Goal: Task Accomplishment & Management: Manage account settings

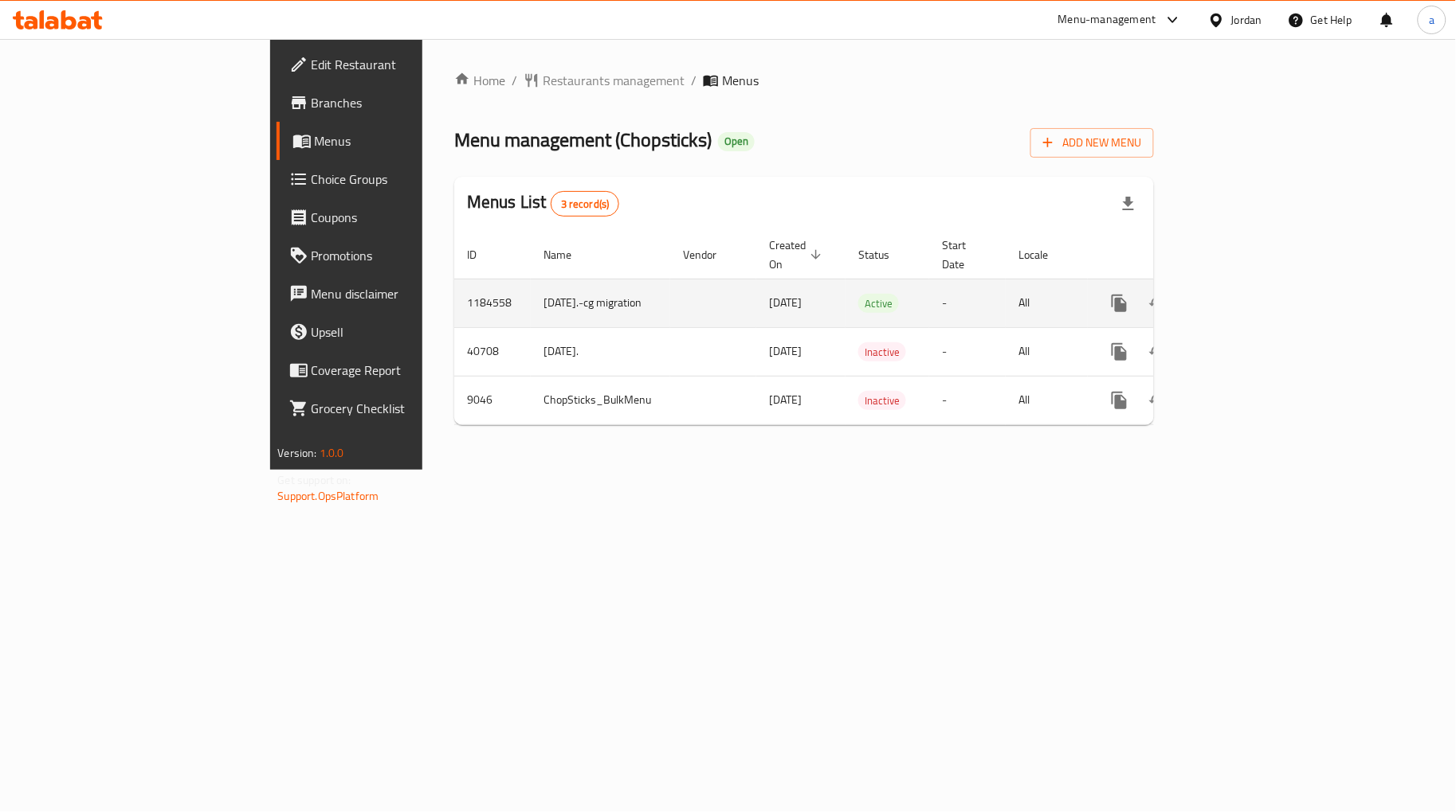
click at [1253, 293] on link "enhanced table" at bounding box center [1234, 303] width 38 height 38
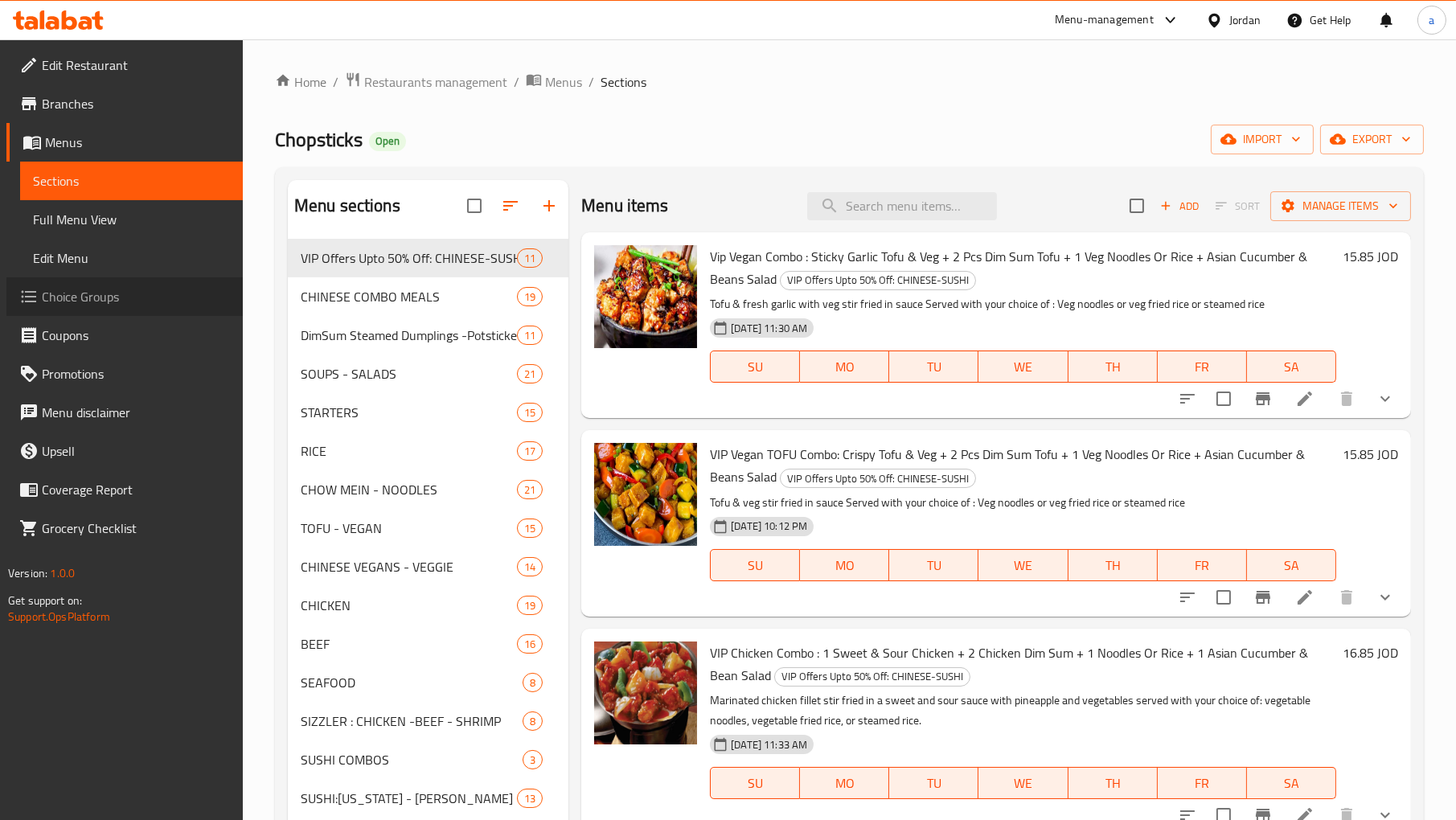
click at [109, 299] on span "Choice Groups" at bounding box center [136, 297] width 188 height 20
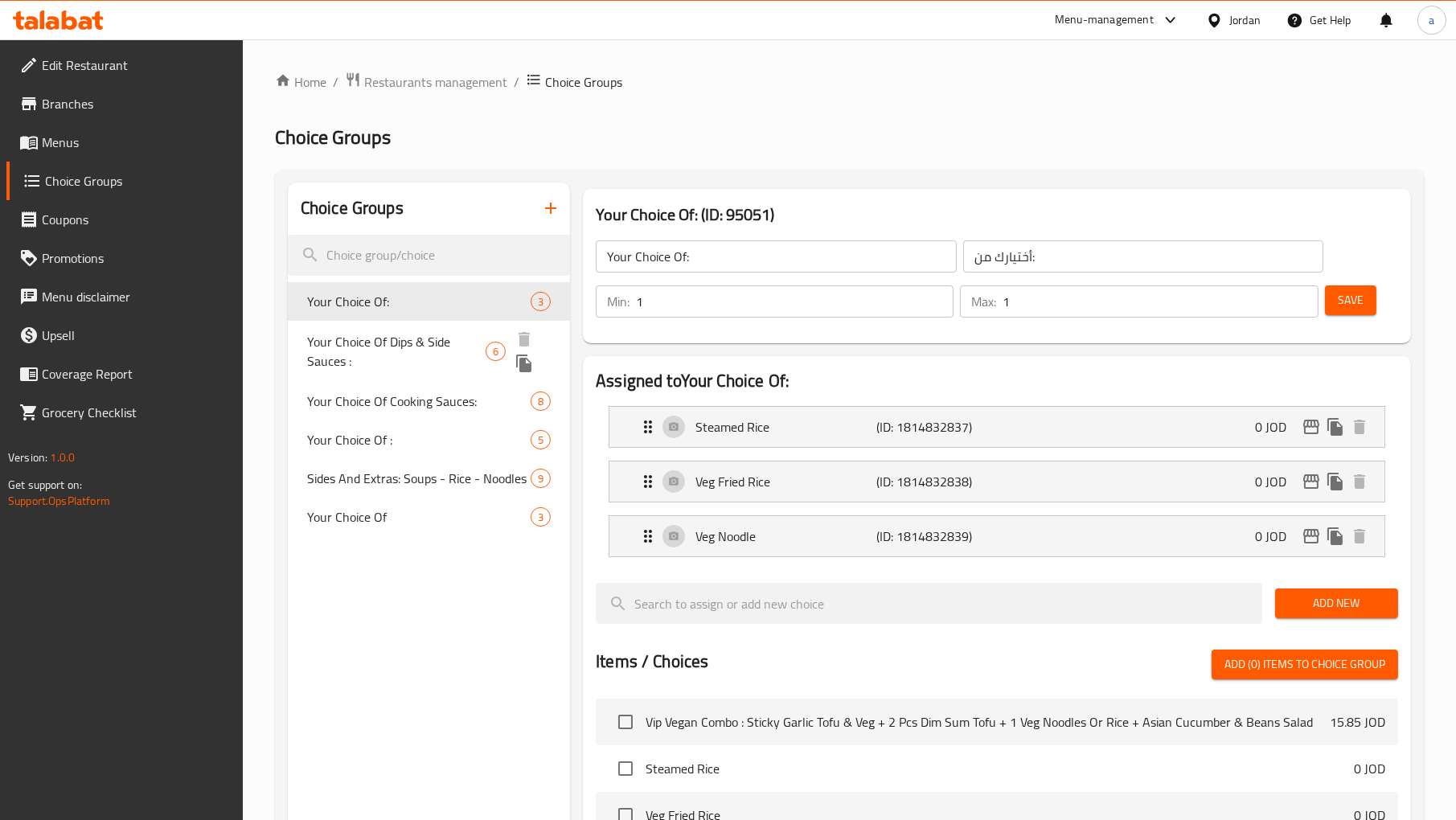
click at [419, 359] on span "Your Choice Of Dips & Side Sauces :" at bounding box center [397, 351] width 178 height 38
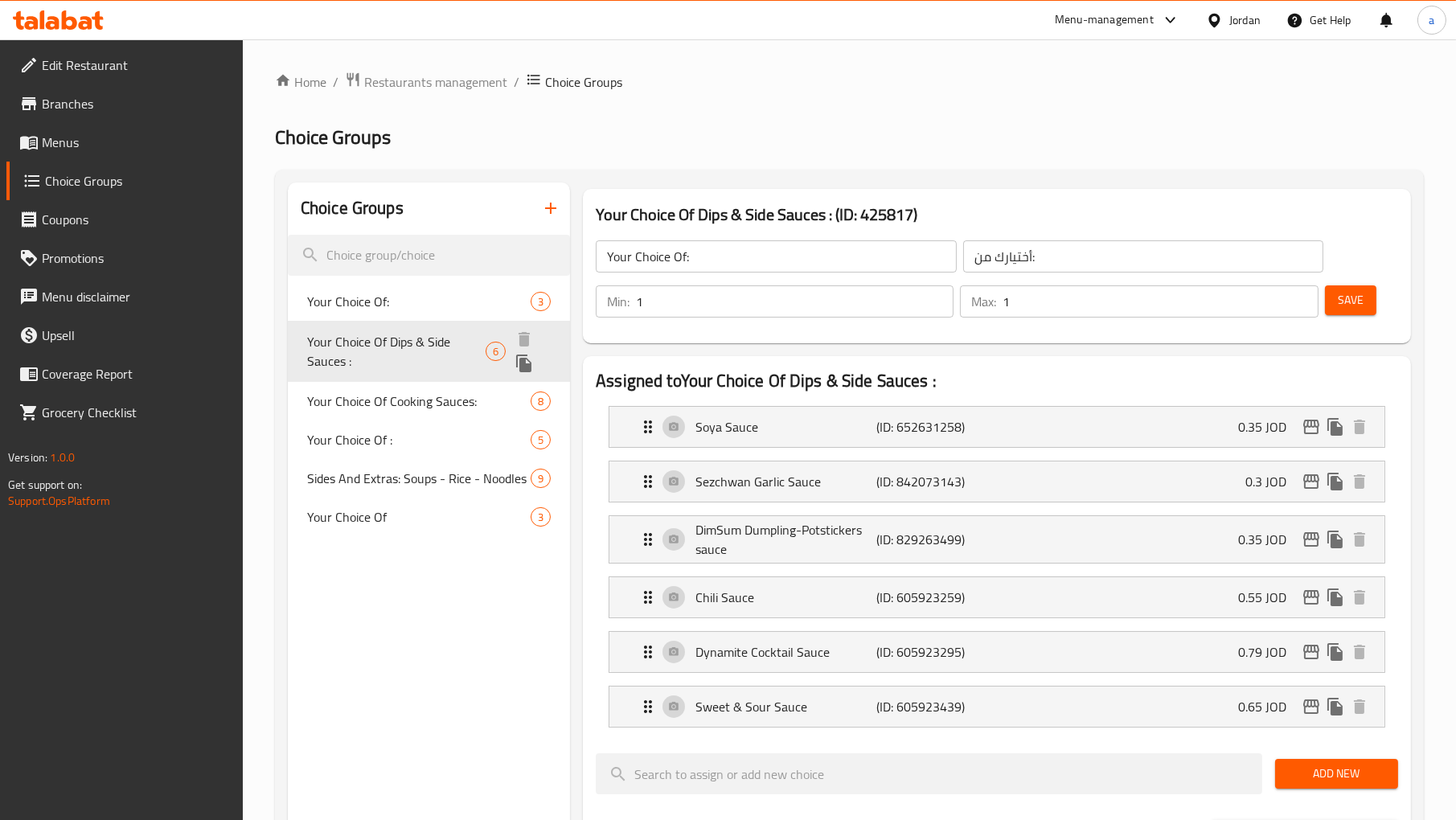
type input "Your Choice Of Dips & Side Sauces :"
type input "اختيارك من [DEMOGRAPHIC_DATA] والغموس:"
type input "0"
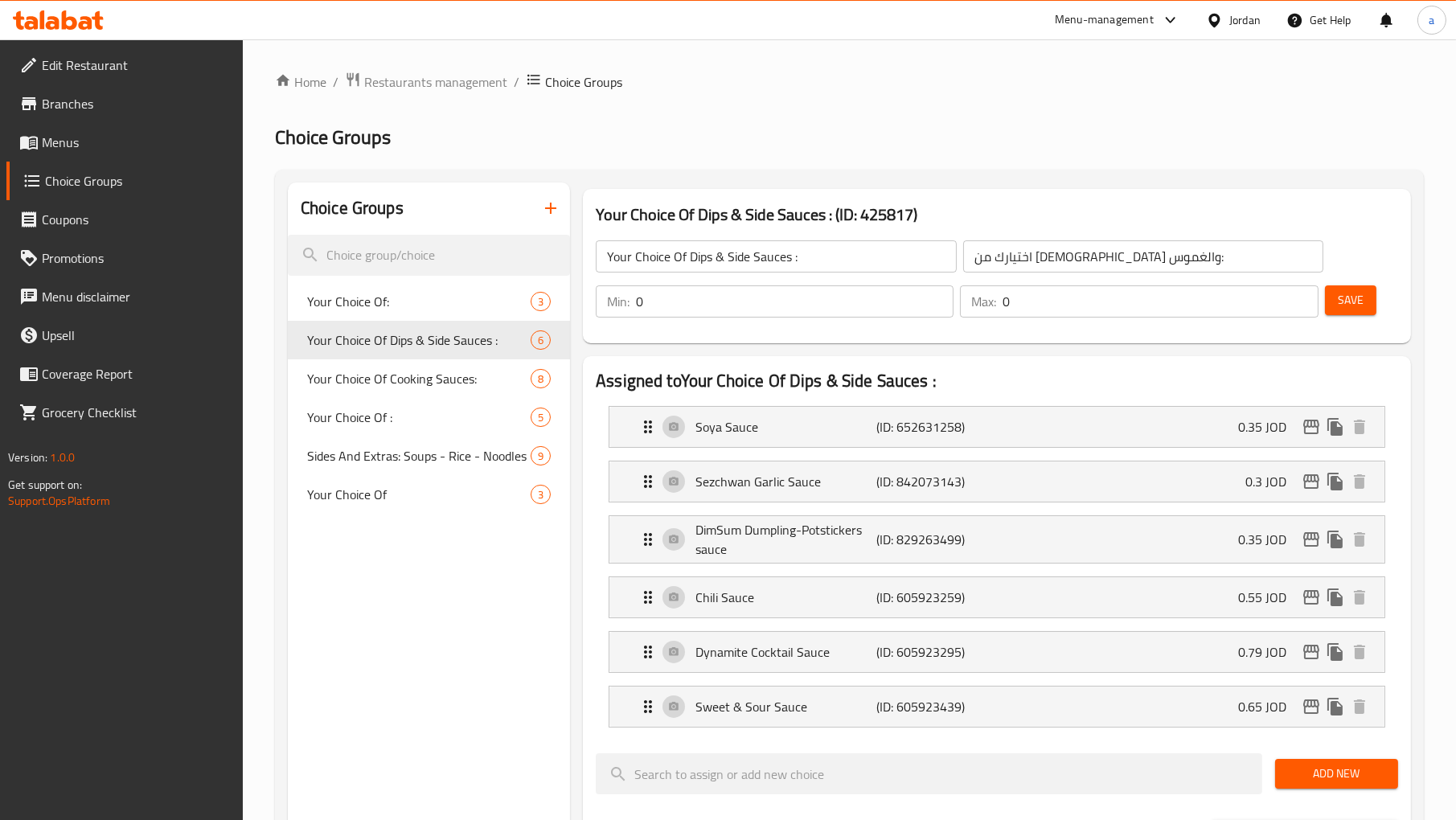
click at [998, 70] on div "Home / Restaurants management / Choice Groups Choice Groups Choice Groups Your …" at bounding box center [849, 786] width 1213 height 1493
click at [439, 84] on span "Restaurants management" at bounding box center [436, 82] width 143 height 20
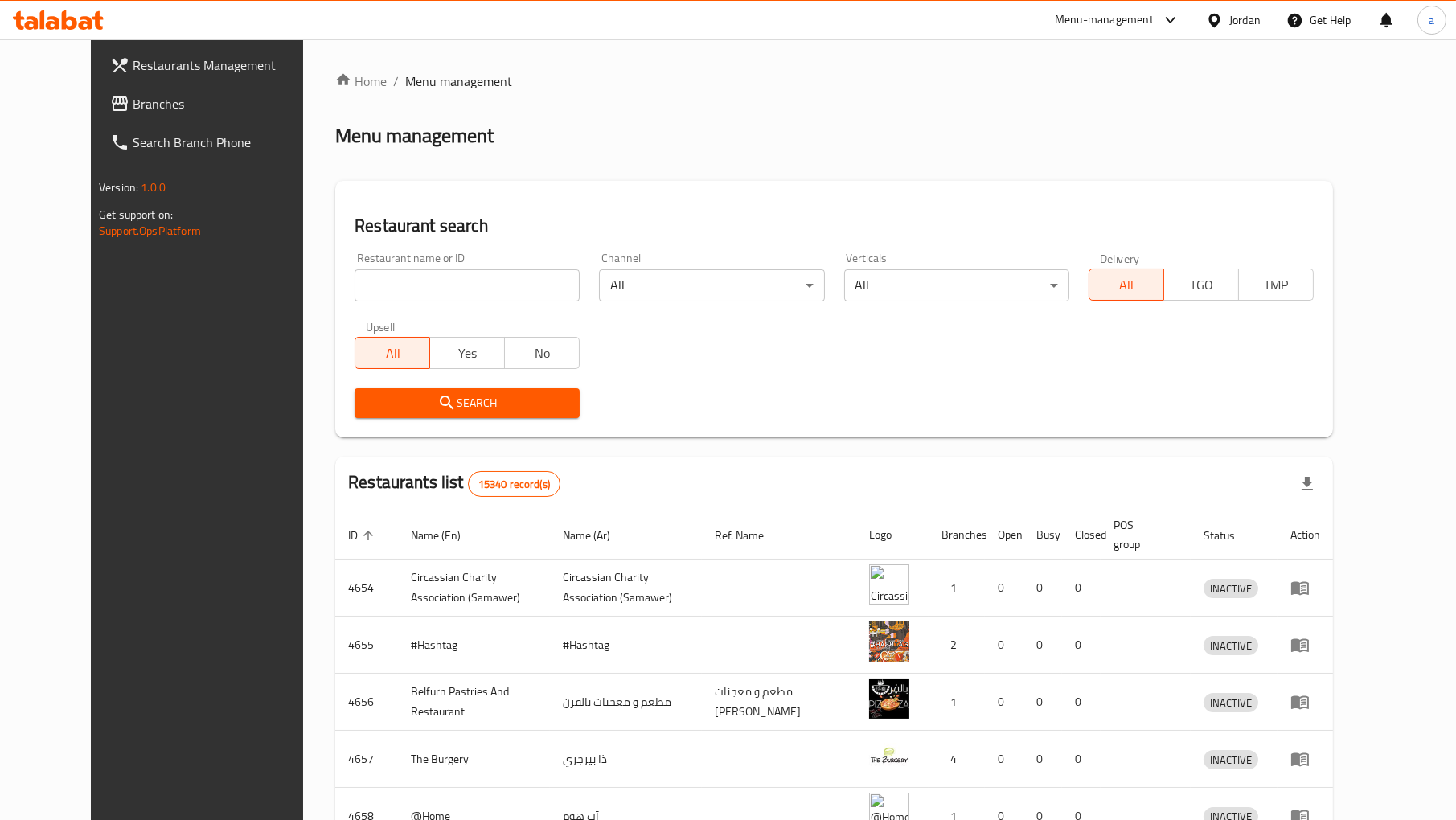
click at [132, 106] on span "Branches" at bounding box center [226, 104] width 188 height 20
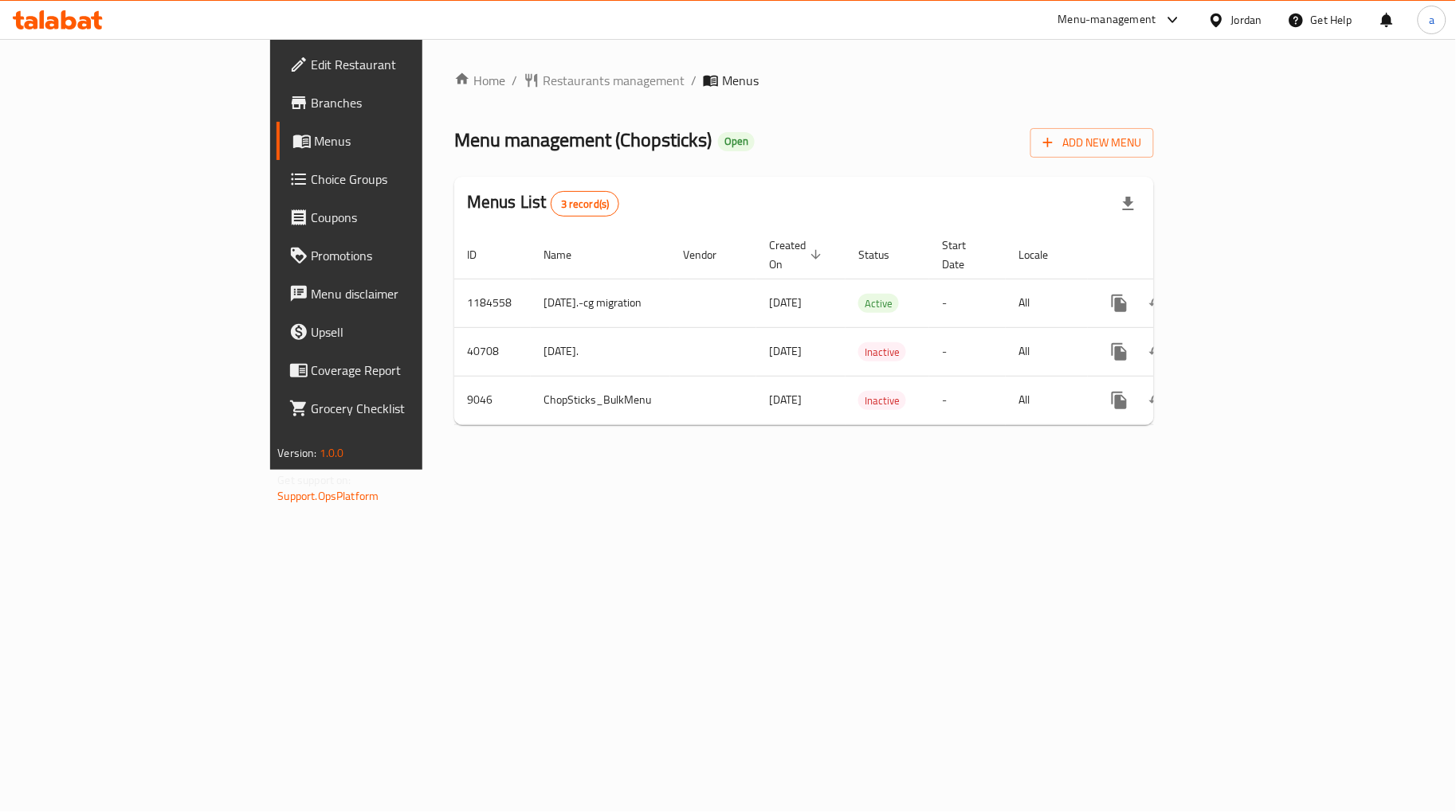
click at [312, 183] on span "Choice Groups" at bounding box center [406, 179] width 189 height 19
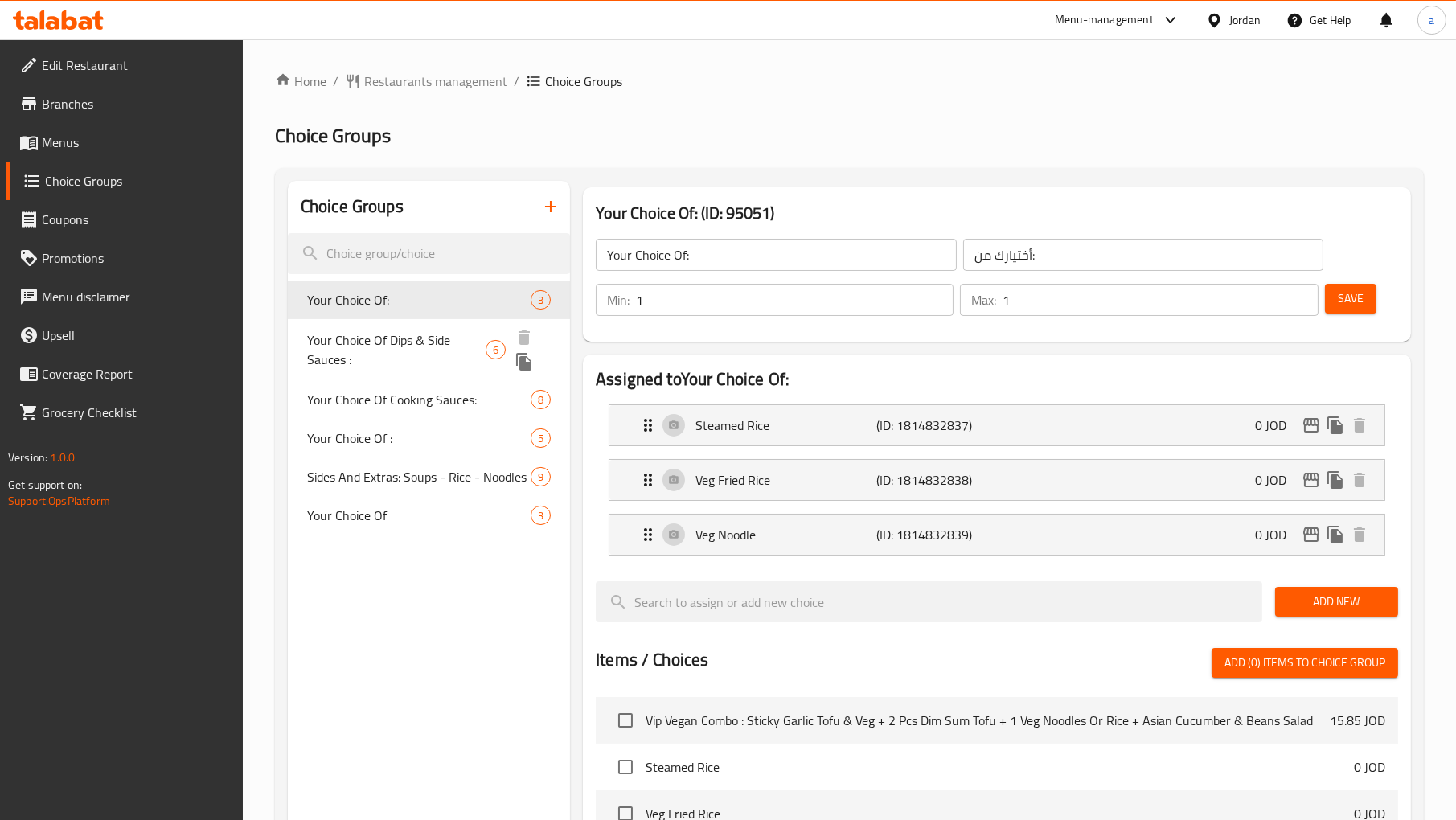
click at [387, 347] on span "Your Choice Of Dips & Side Sauces :" at bounding box center [397, 349] width 178 height 38
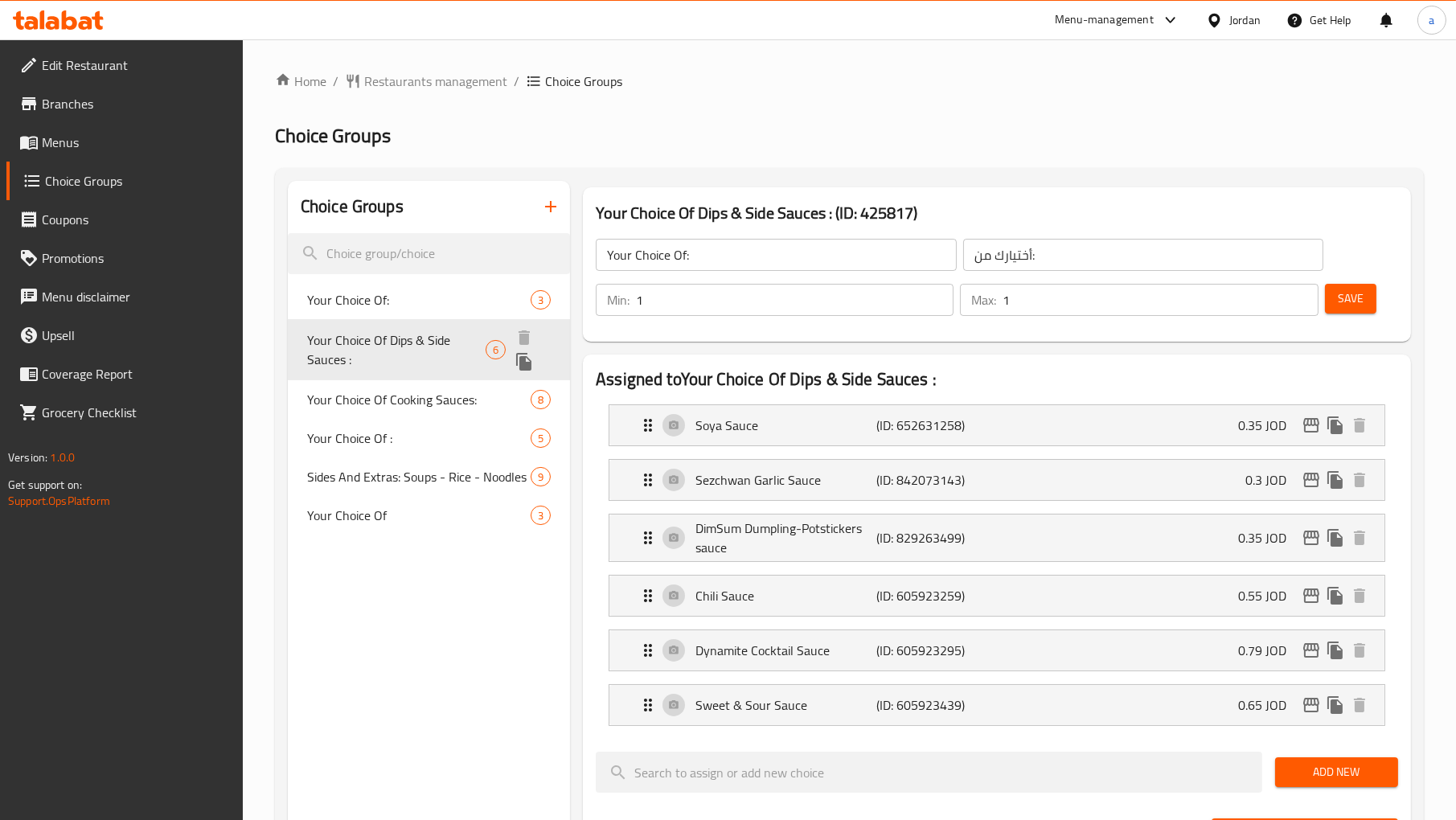
type input "Your Choice Of Dips & Side Sauces :"
type input "اختيارك من [DEMOGRAPHIC_DATA] والغموس:"
type input "0"
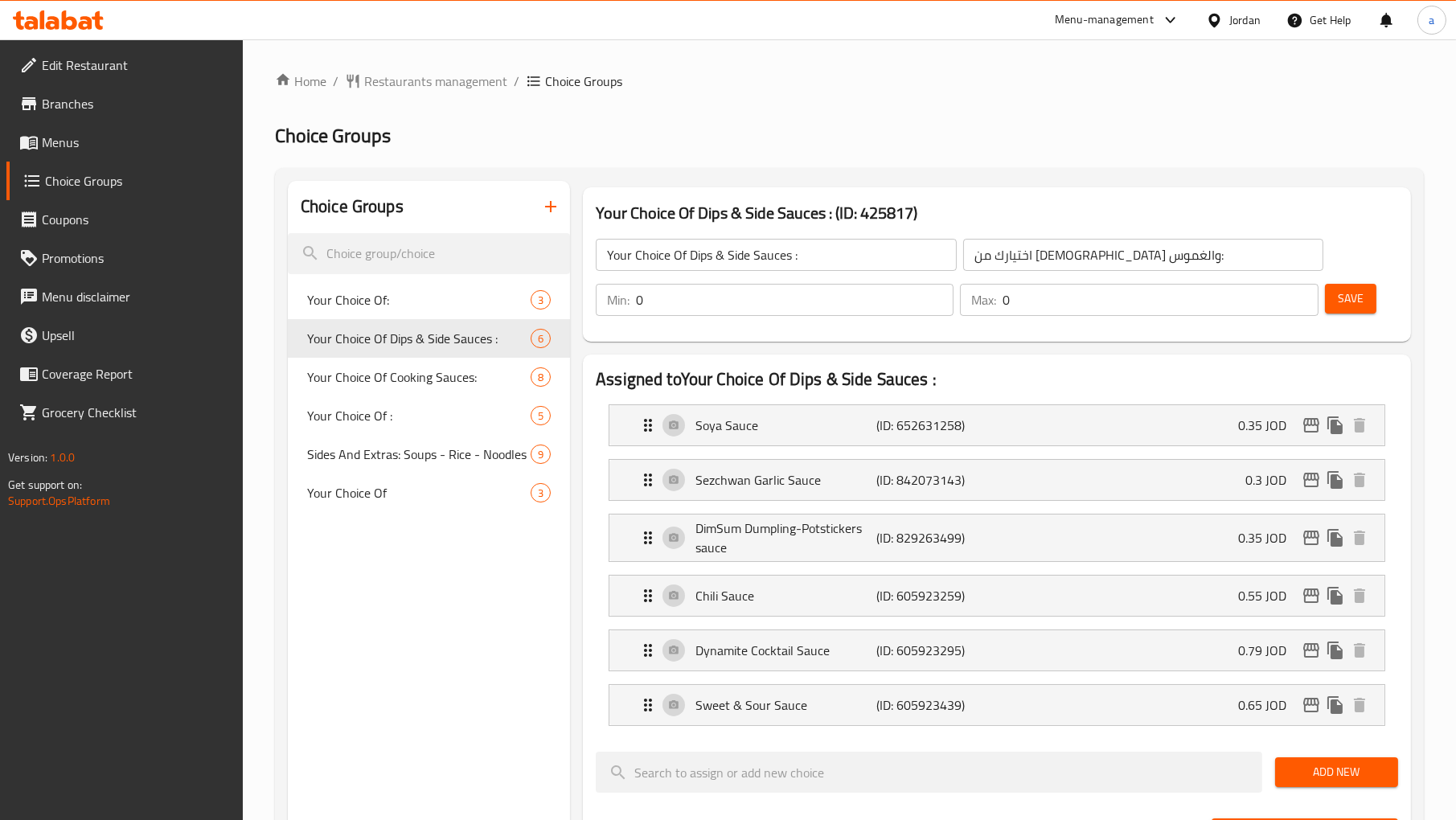
click at [1067, 110] on div "Home / Restaurants management / Choice Groups Choice Groups Choice Groups Your …" at bounding box center [849, 785] width 1149 height 1426
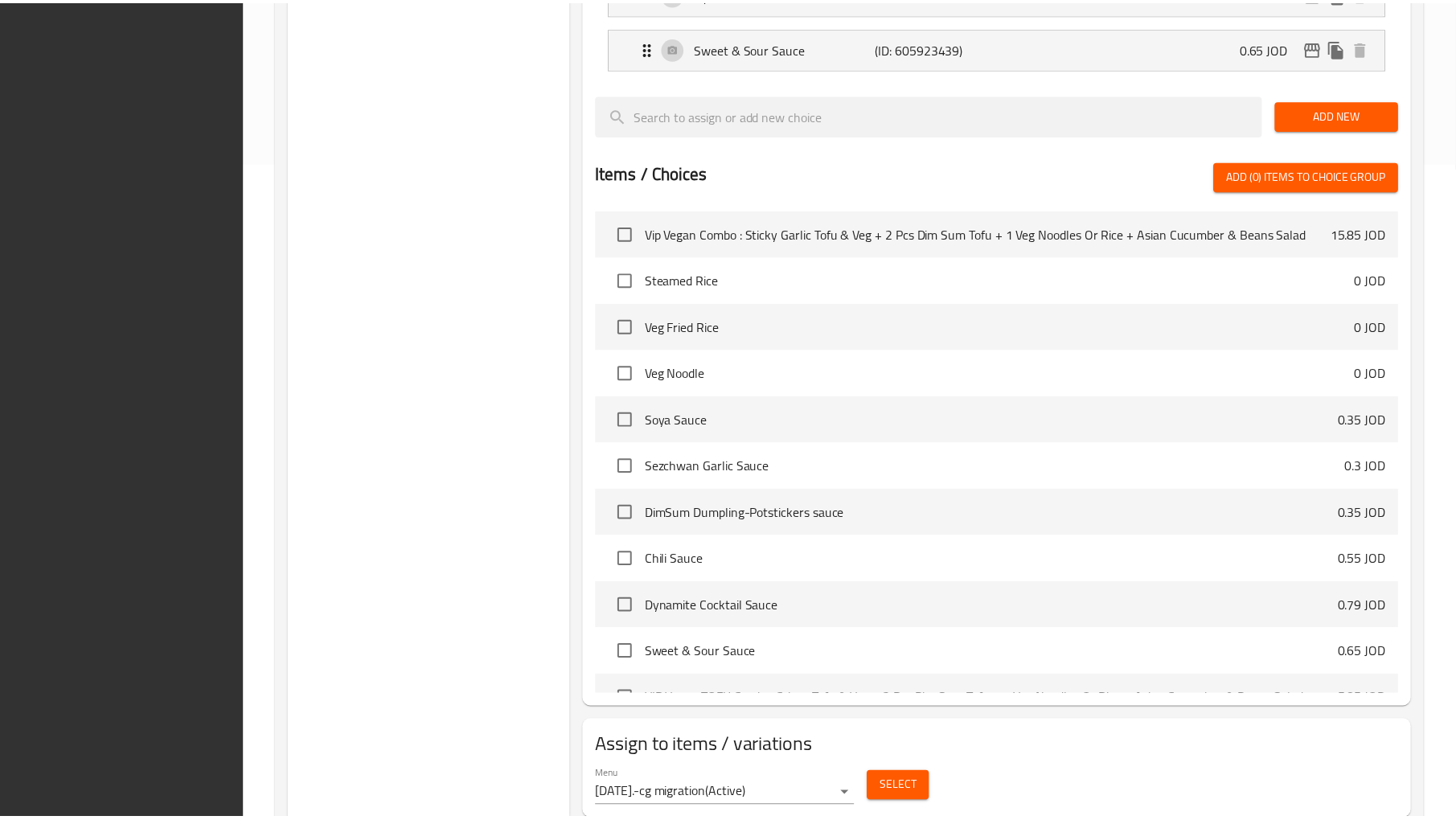
scroll to position [710, 0]
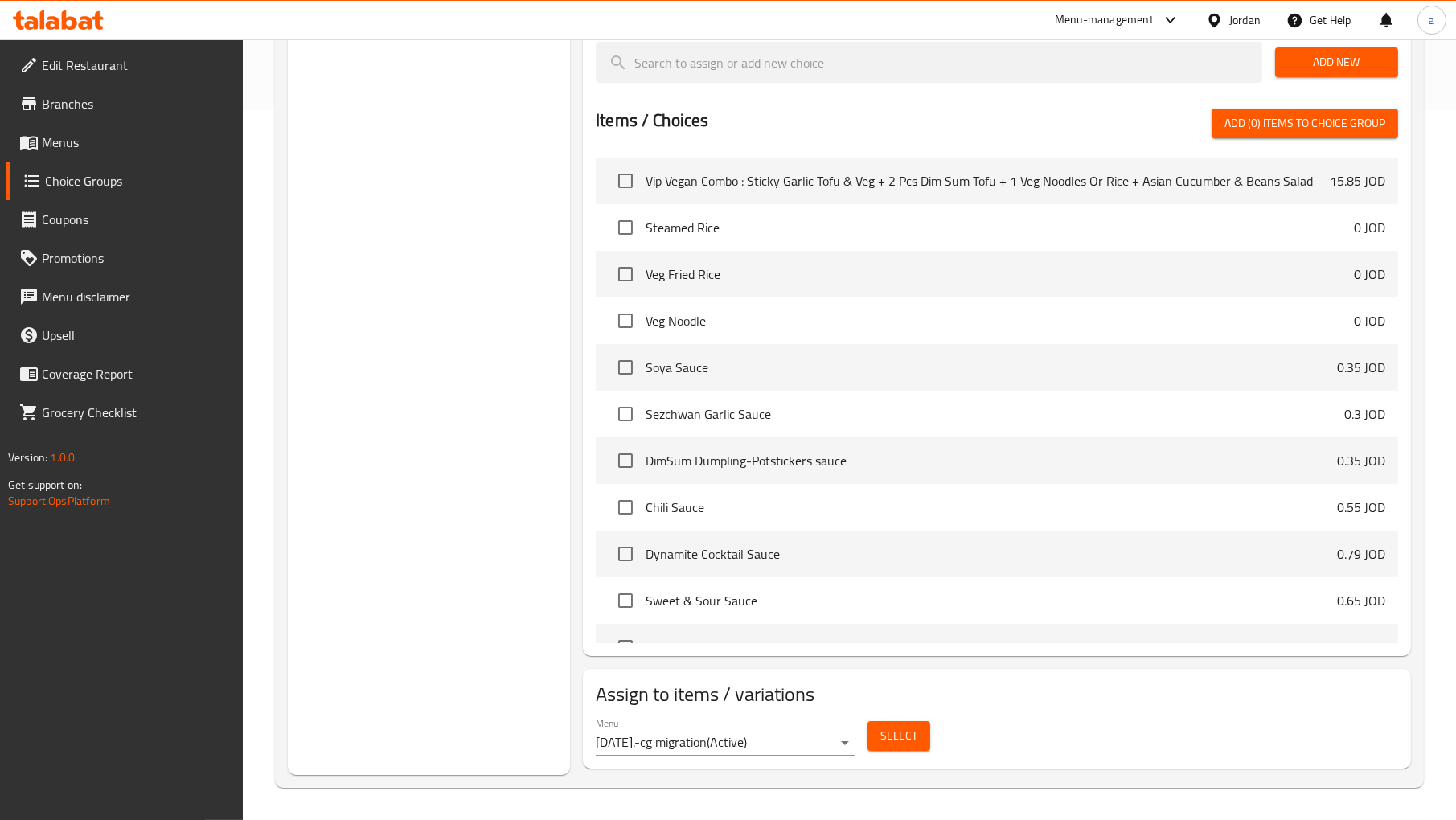
click at [339, 327] on div "Choice Groups Your Choice Of: 3 Your Choice Of Dips & Side Sauces : 6 Your Choi…" at bounding box center [429, 123] width 282 height 1305
